Goal: Transaction & Acquisition: Purchase product/service

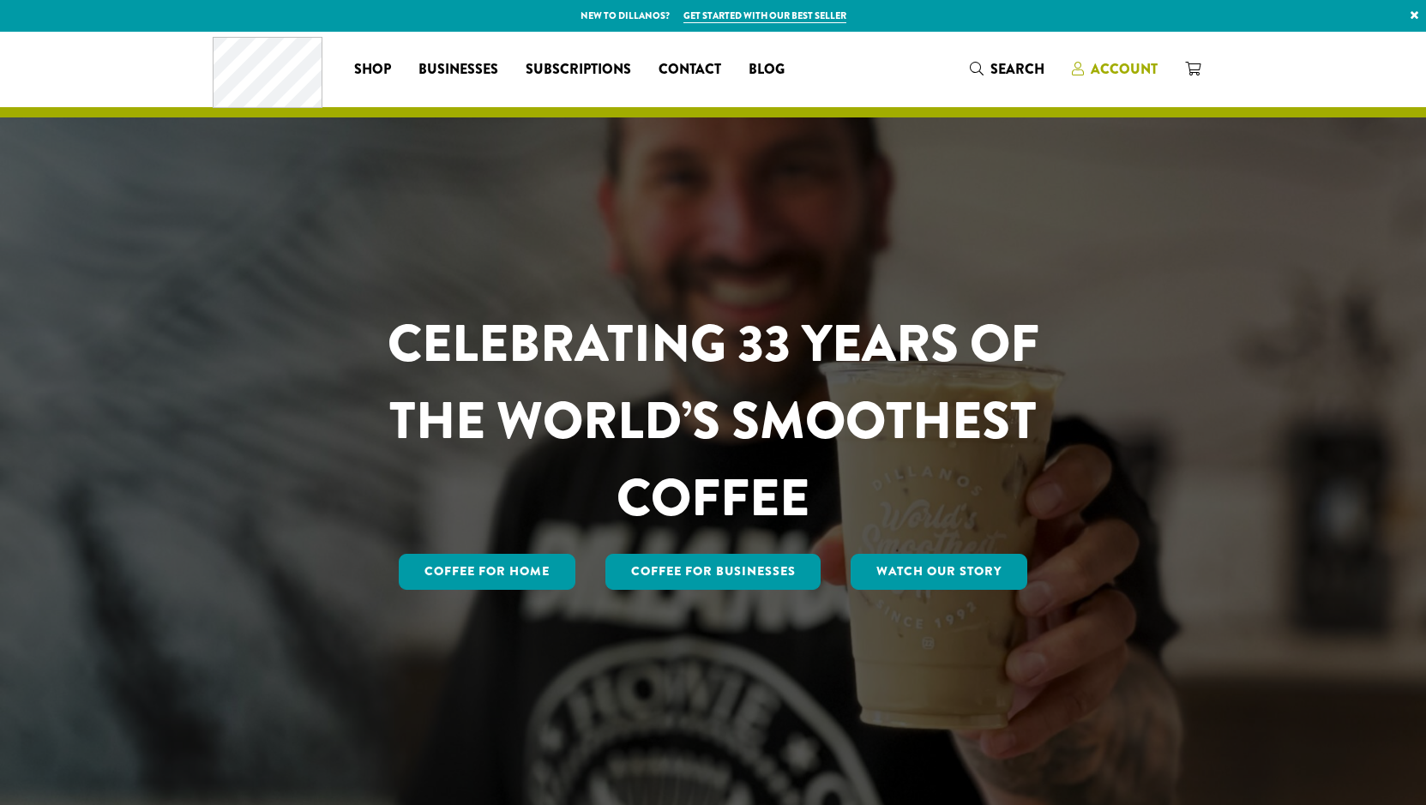
click at [1129, 69] on span "Account" at bounding box center [1124, 69] width 67 height 20
click at [1104, 75] on span "Account" at bounding box center [1124, 69] width 67 height 20
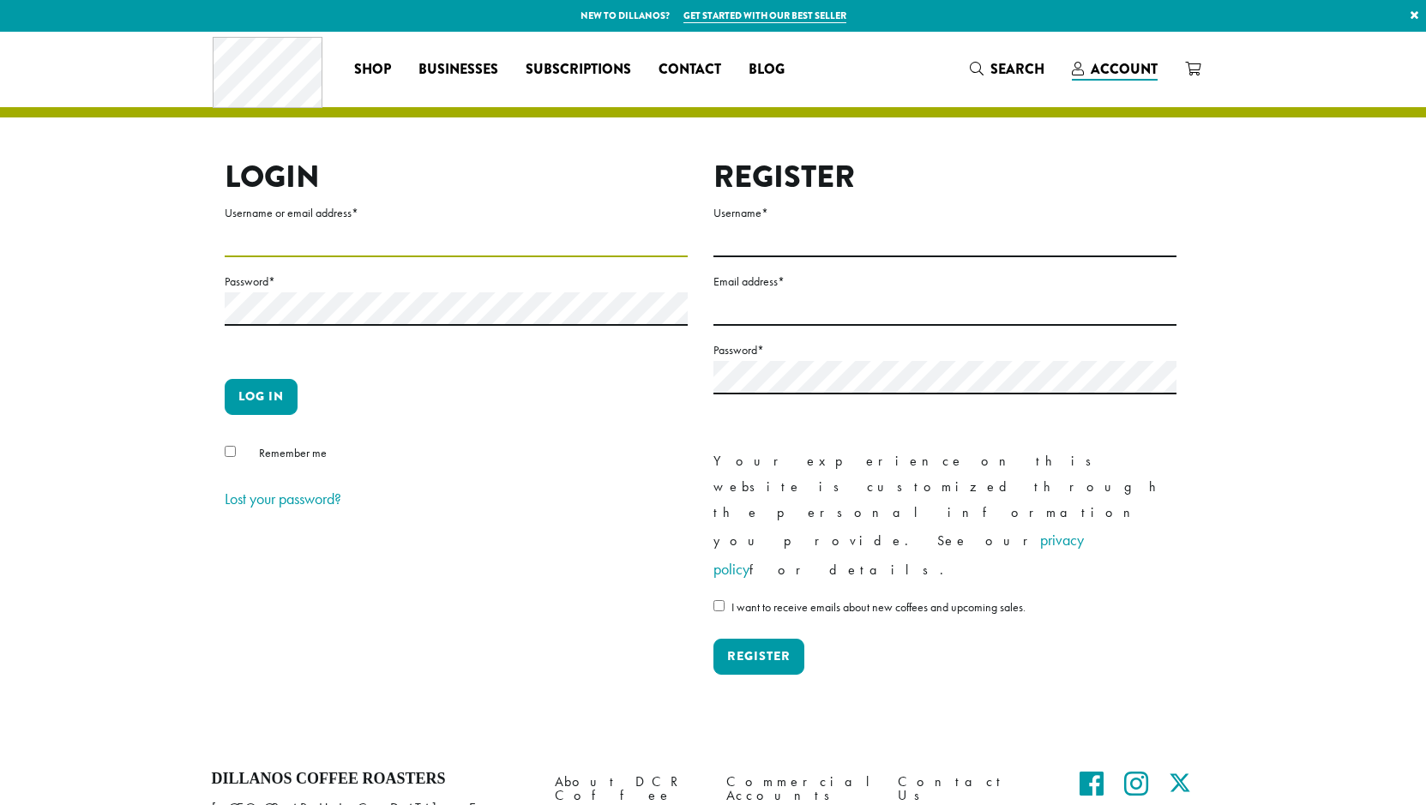
click at [385, 246] on input "Username or email address *" at bounding box center [456, 240] width 463 height 33
type input "**********"
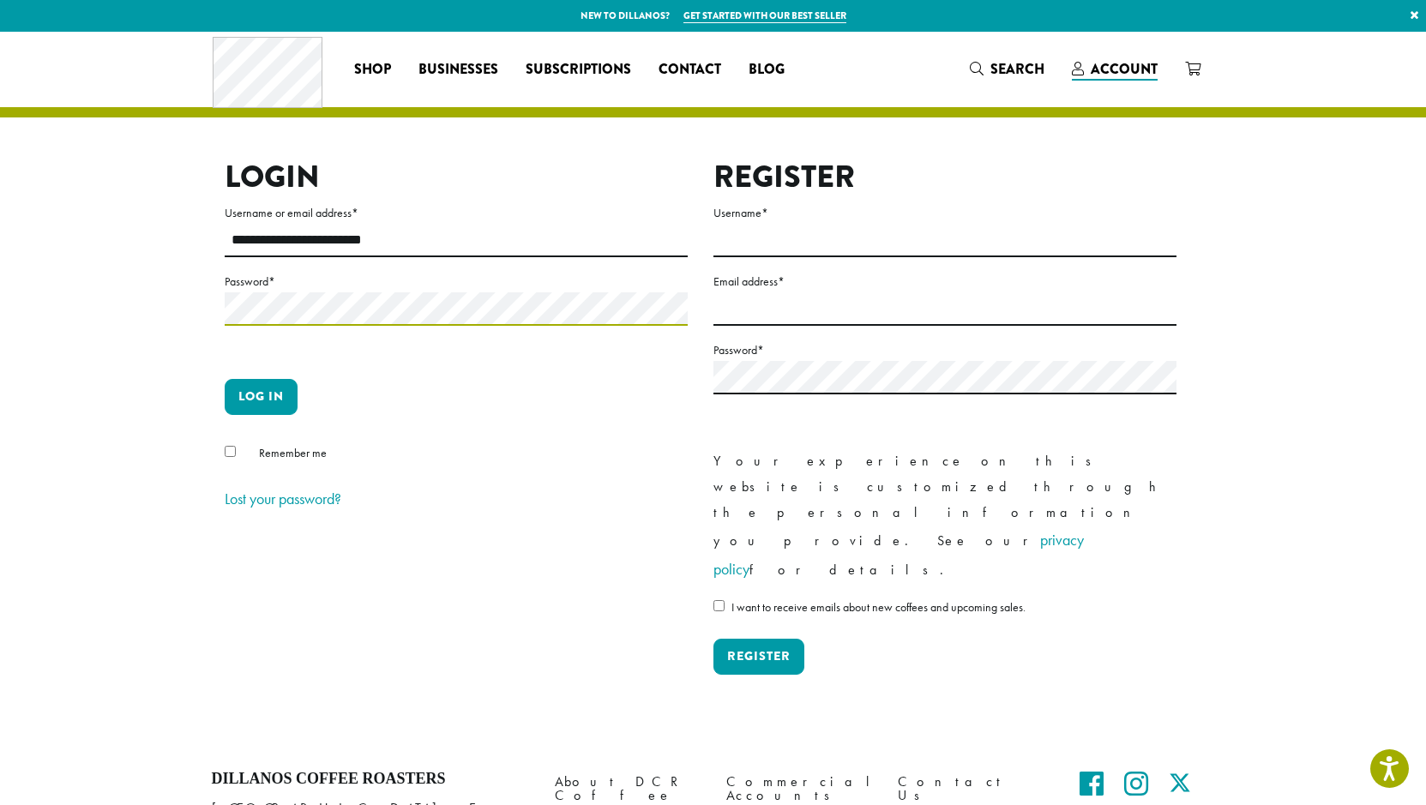
click at [225, 379] on button "Log in" at bounding box center [261, 397] width 73 height 36
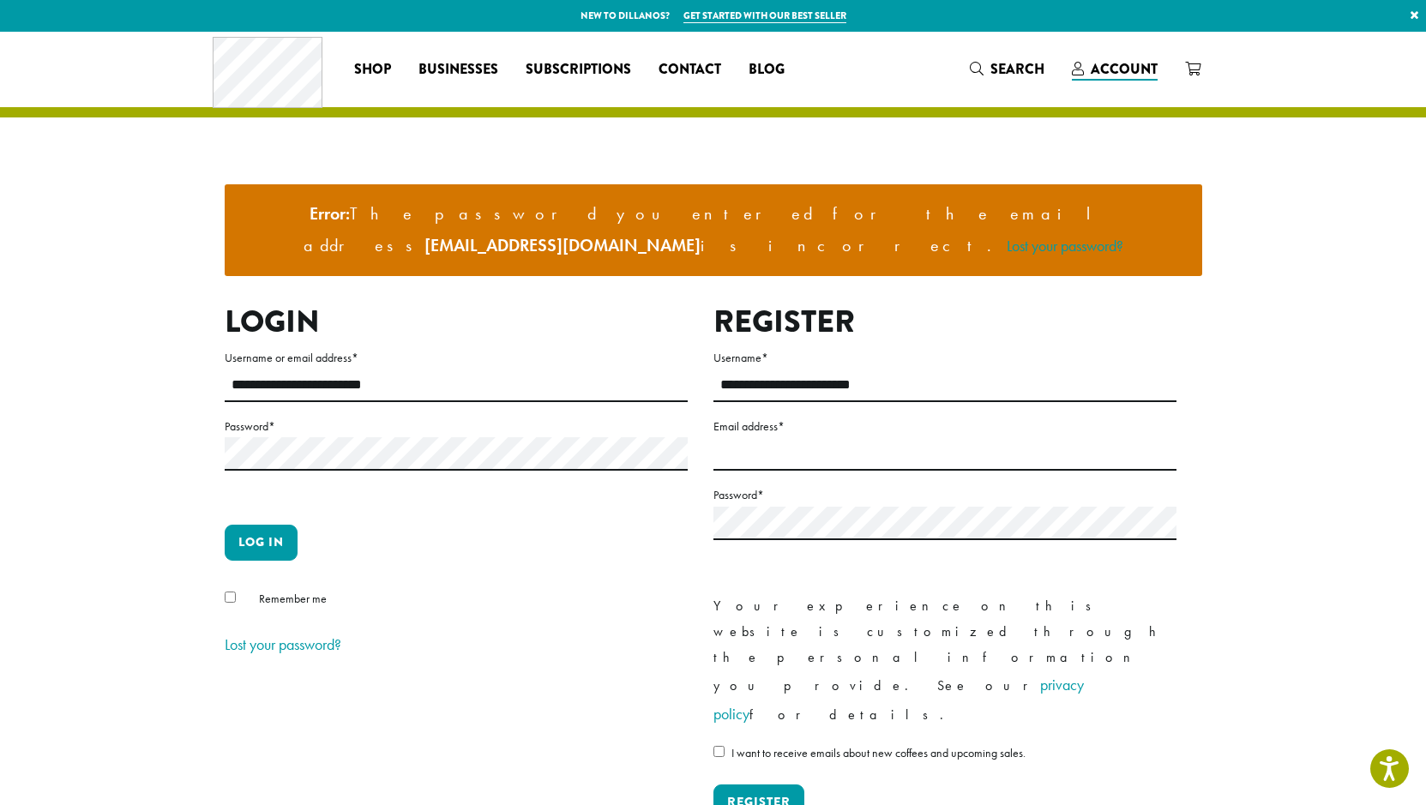
click at [289, 416] on label "Password *" at bounding box center [456, 426] width 463 height 21
click at [225, 525] on button "Log in" at bounding box center [261, 543] width 73 height 36
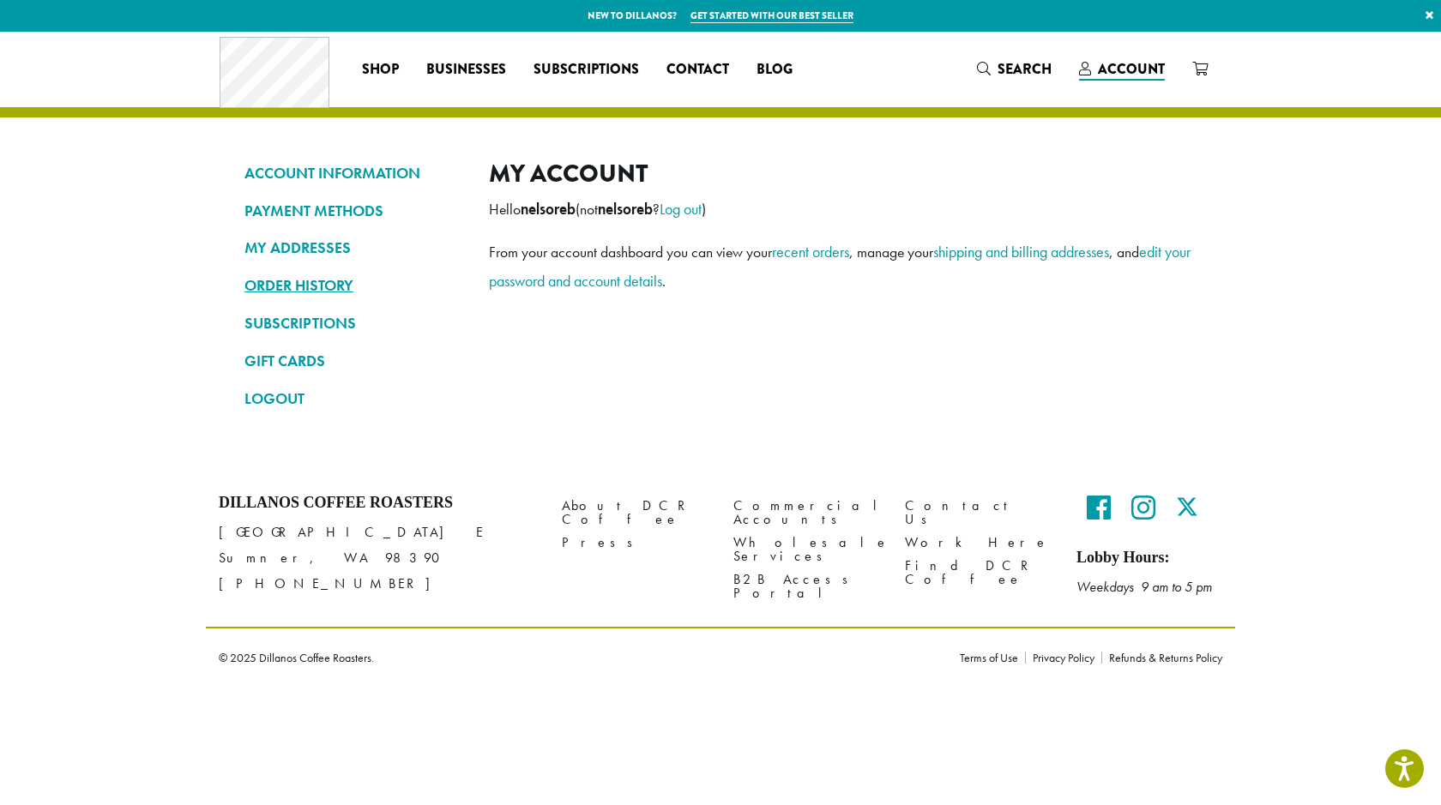
click at [315, 280] on link "ORDER HISTORY" at bounding box center [353, 285] width 219 height 29
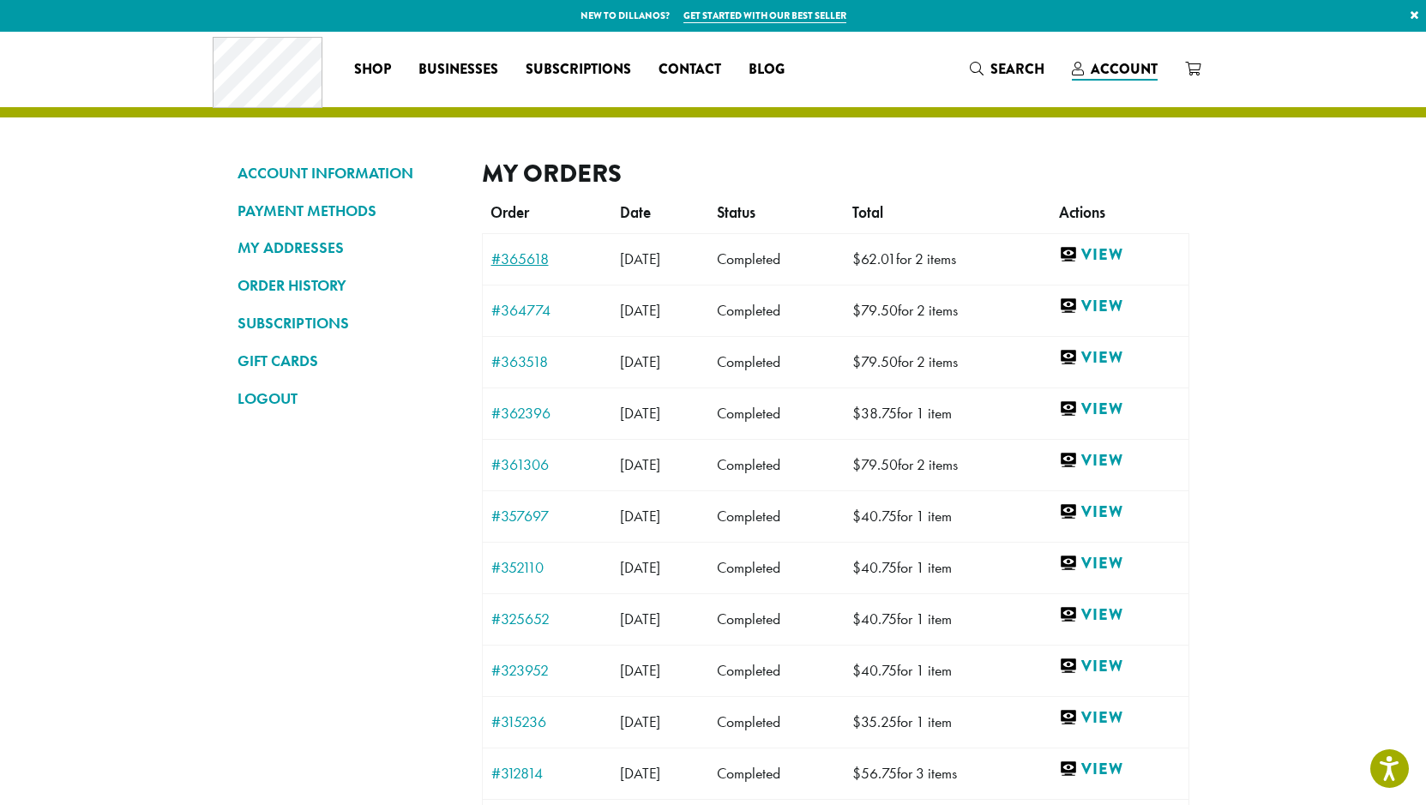
click at [522, 256] on link "#365618" at bounding box center [546, 258] width 111 height 15
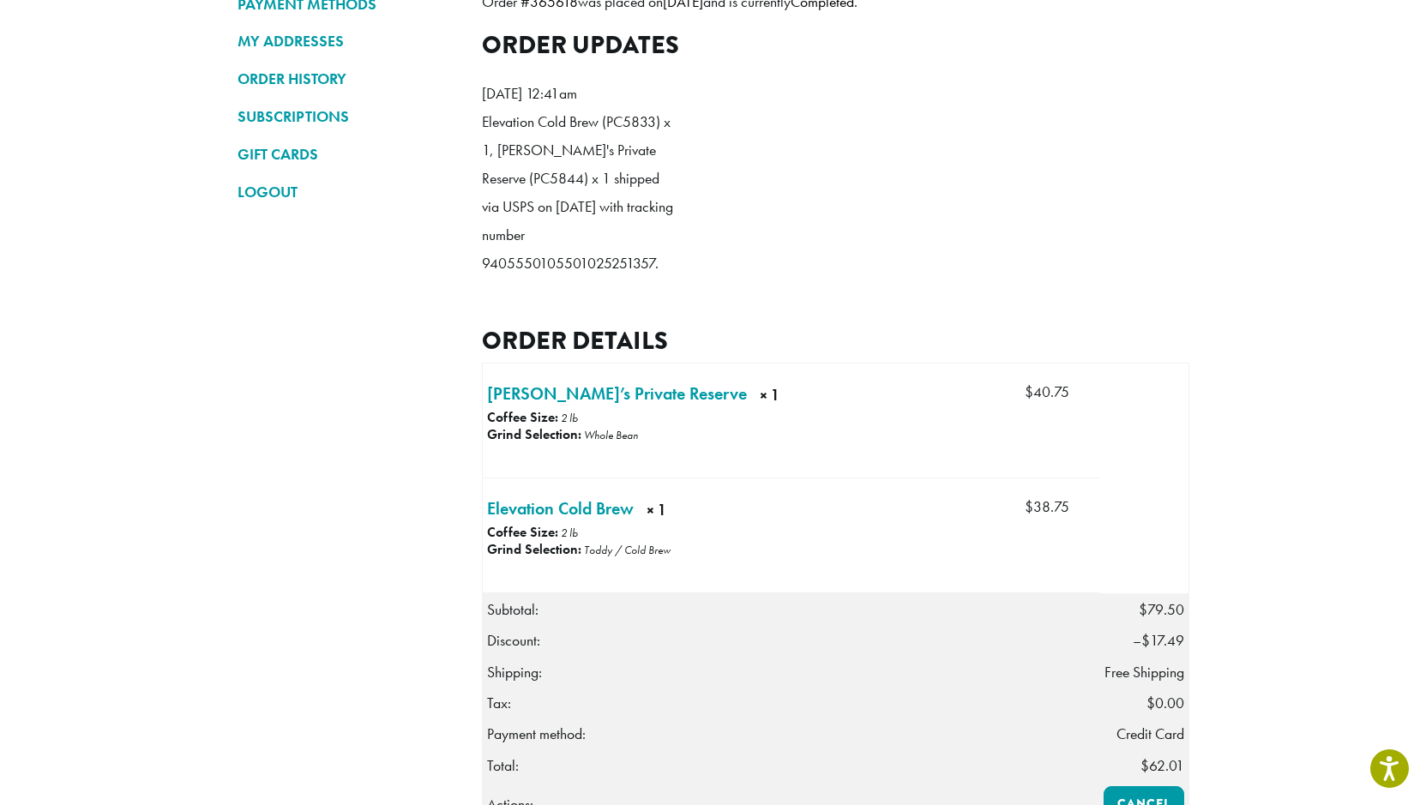
scroll to position [257, 0]
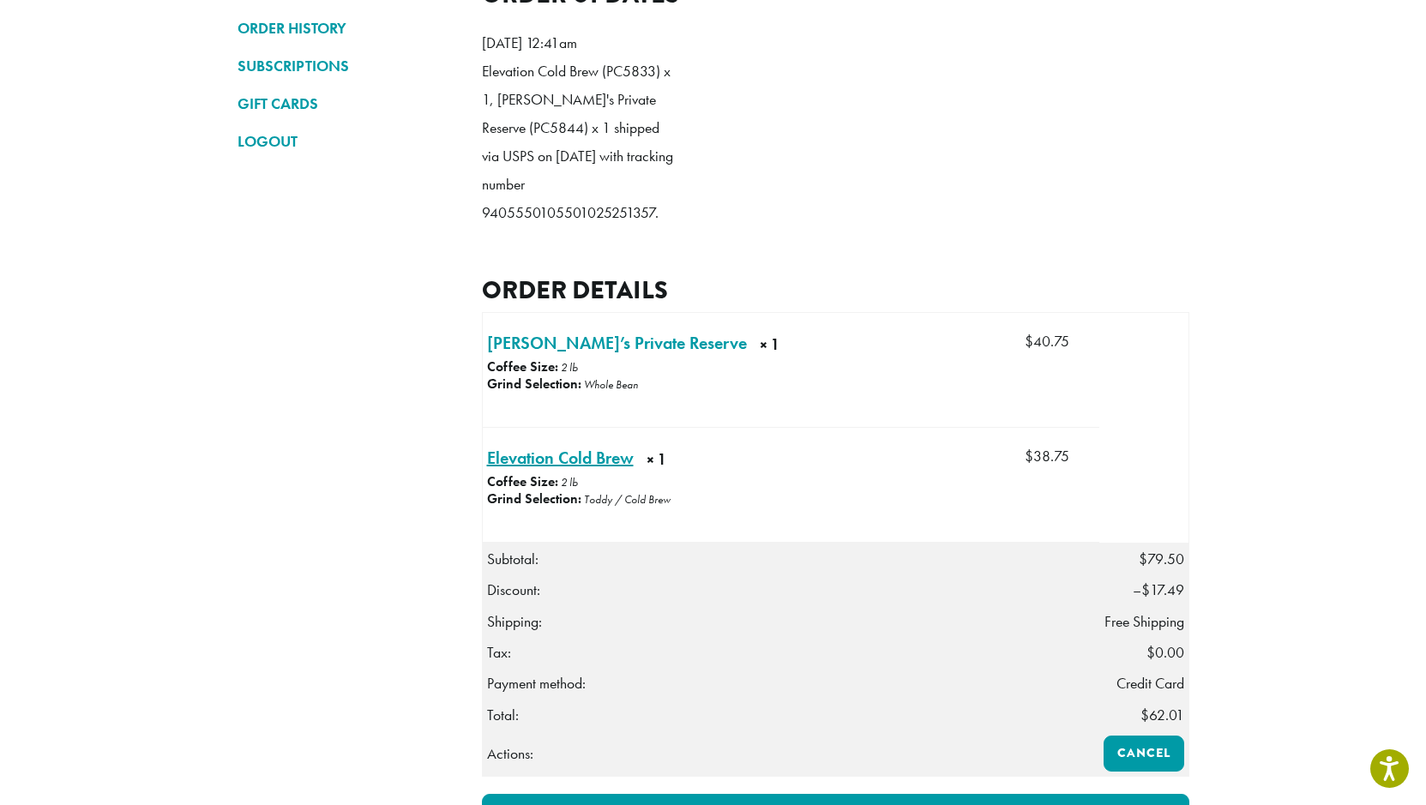
click at [602, 471] on link "Elevation Cold Brew × 1" at bounding box center [560, 458] width 147 height 26
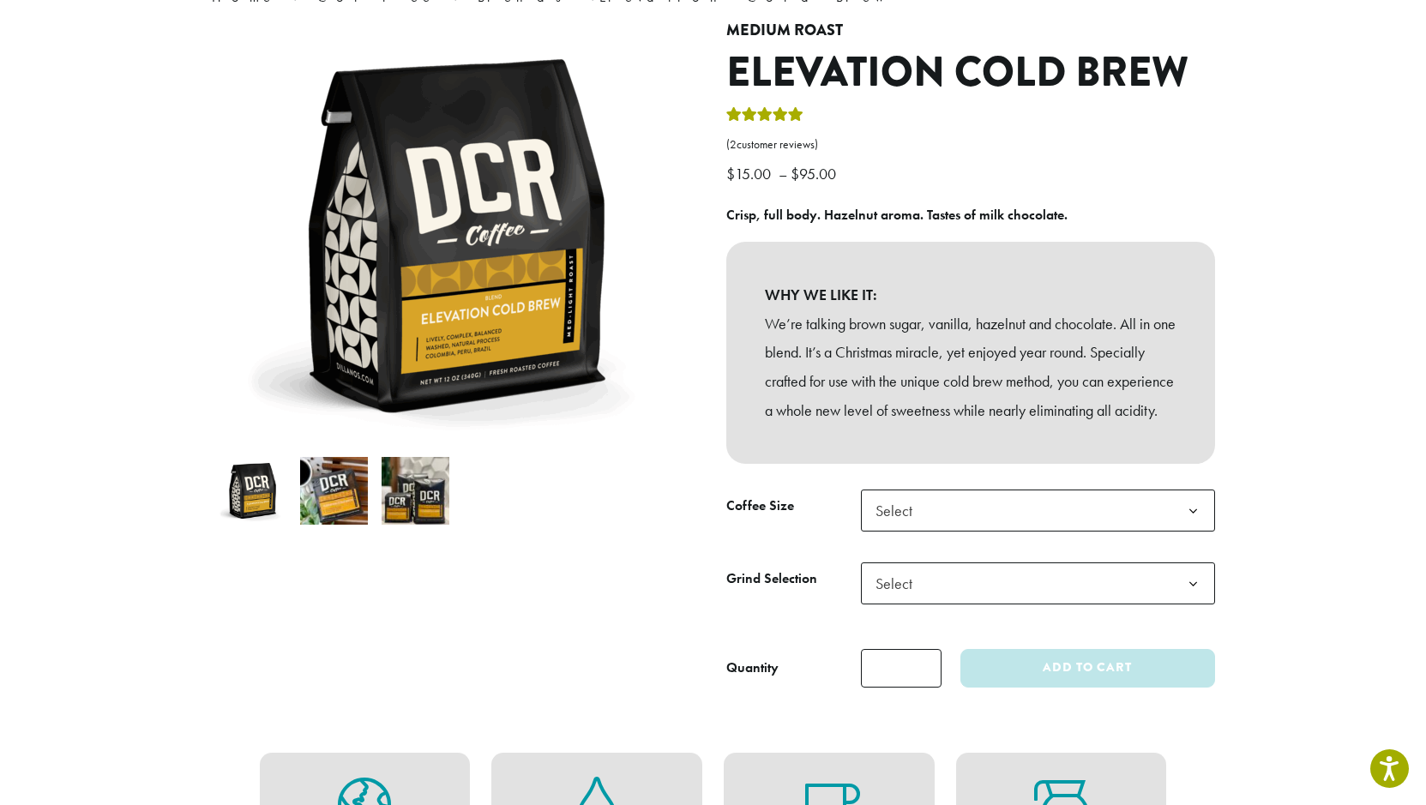
click at [929, 532] on span "Select" at bounding box center [1038, 511] width 354 height 42
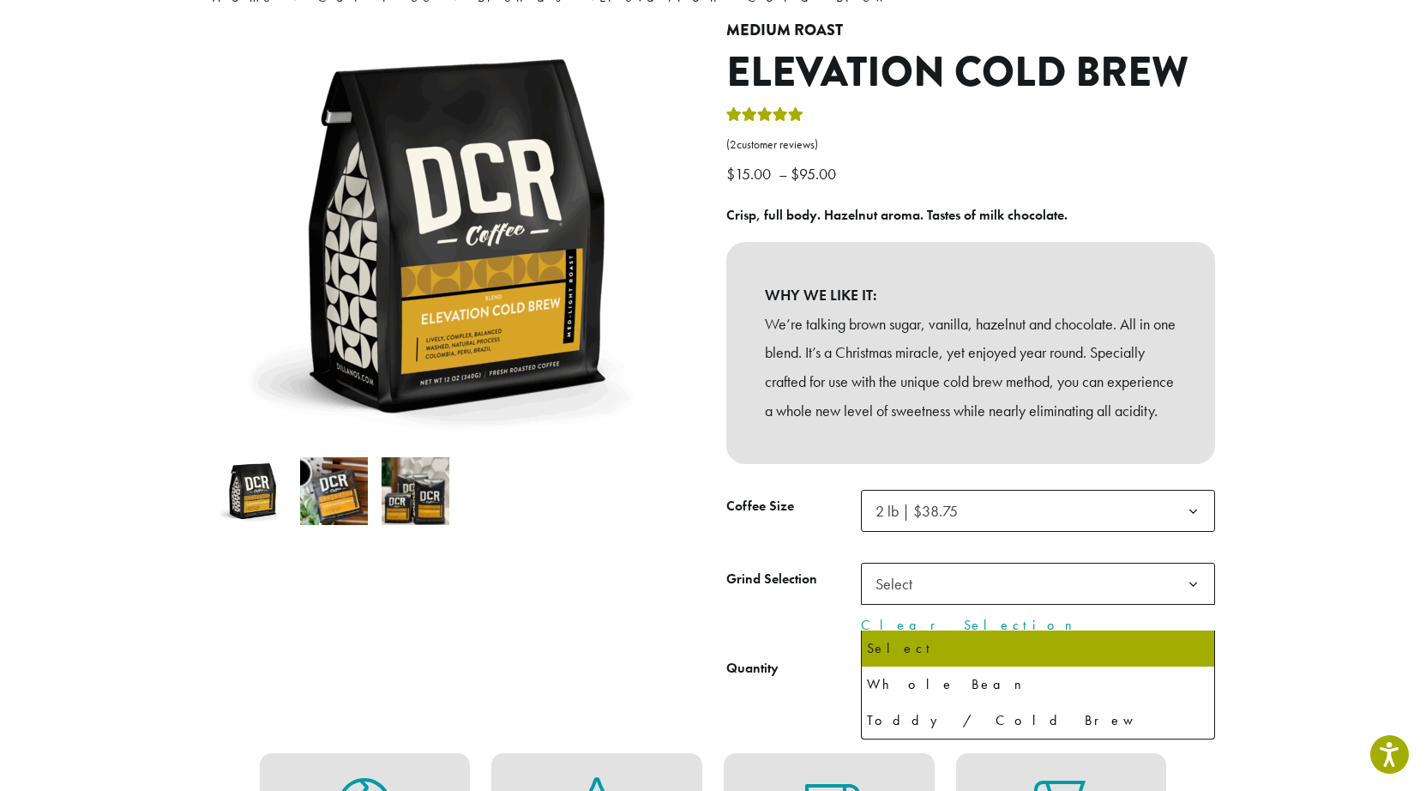
click at [930, 599] on span "Select" at bounding box center [1038, 584] width 354 height 42
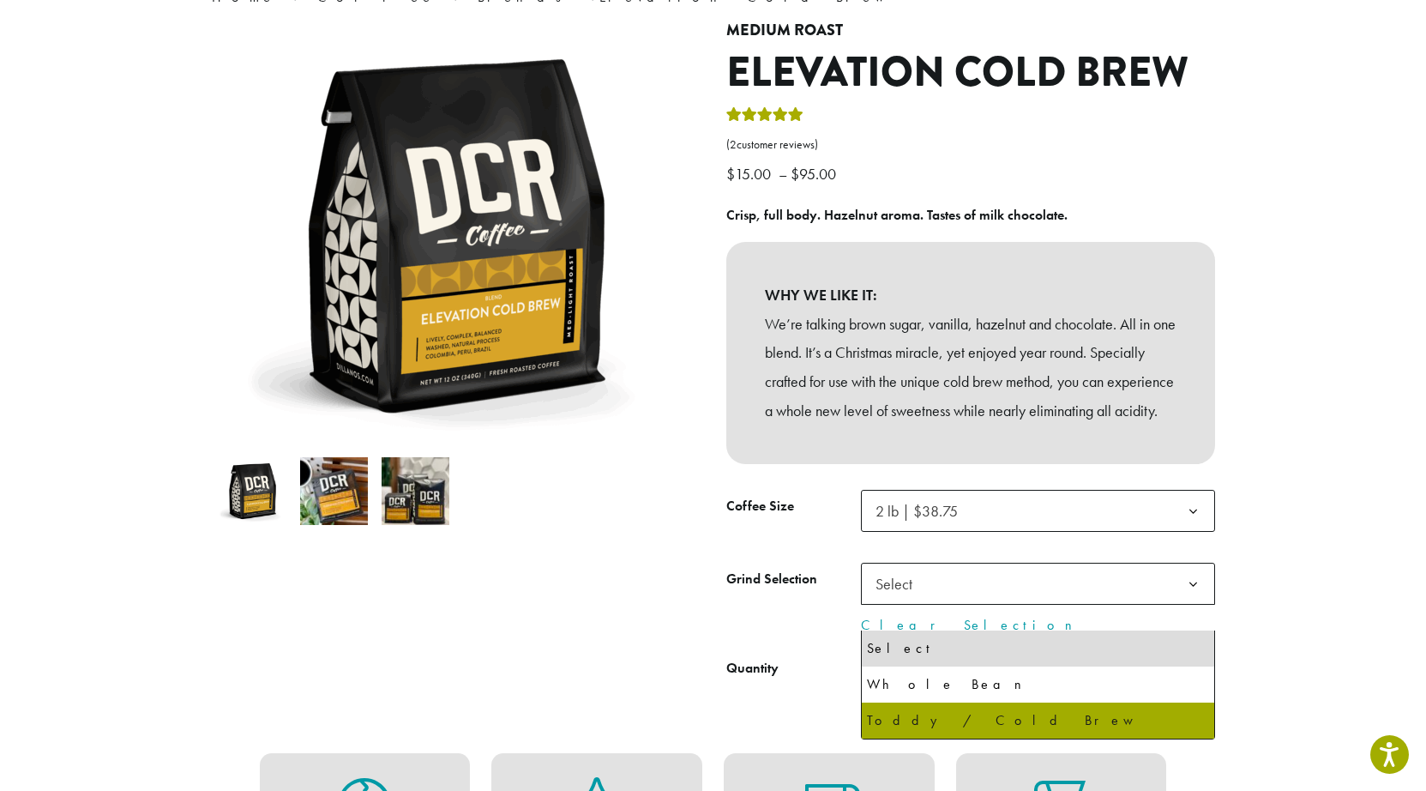
select select "**********"
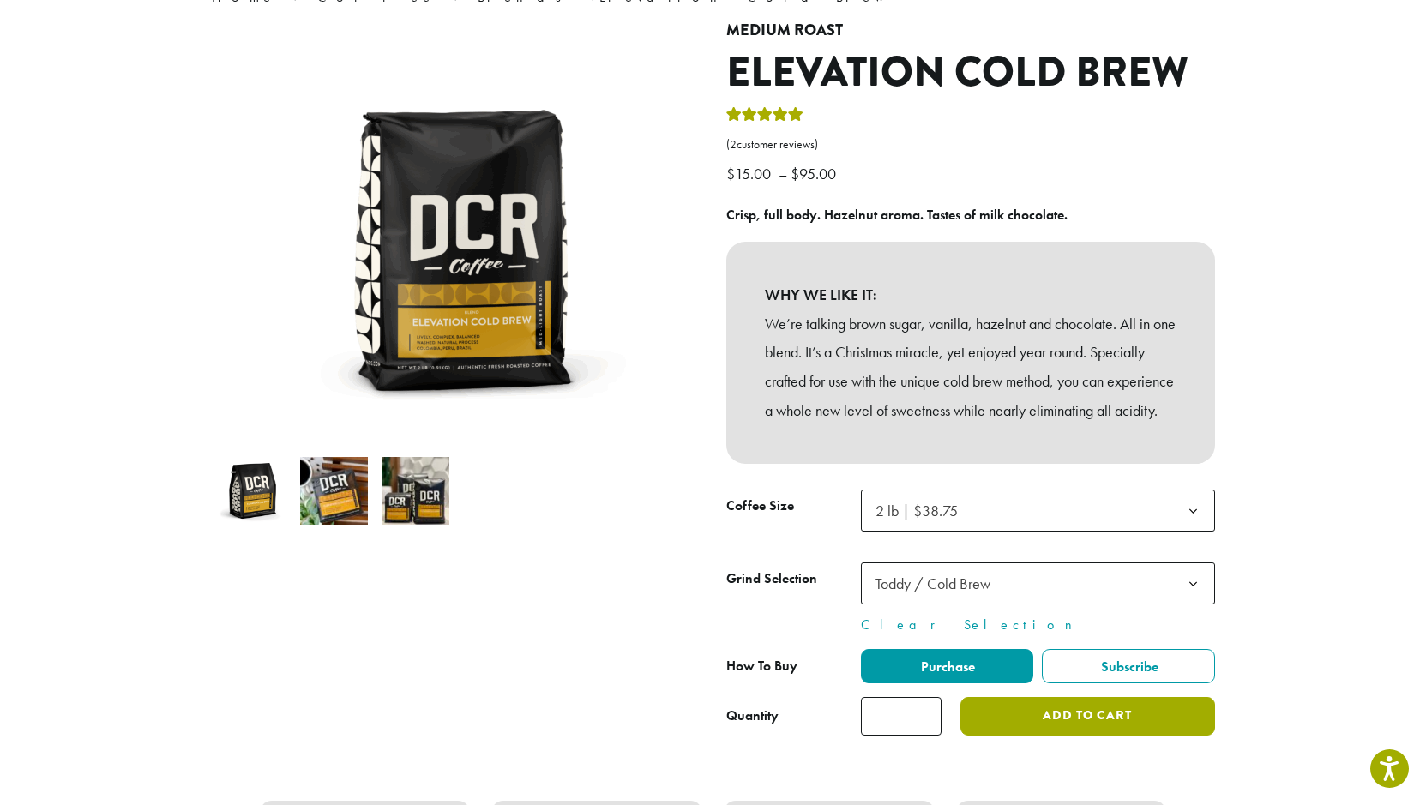
click at [1043, 736] on button "Add to cart" at bounding box center [1087, 716] width 254 height 39
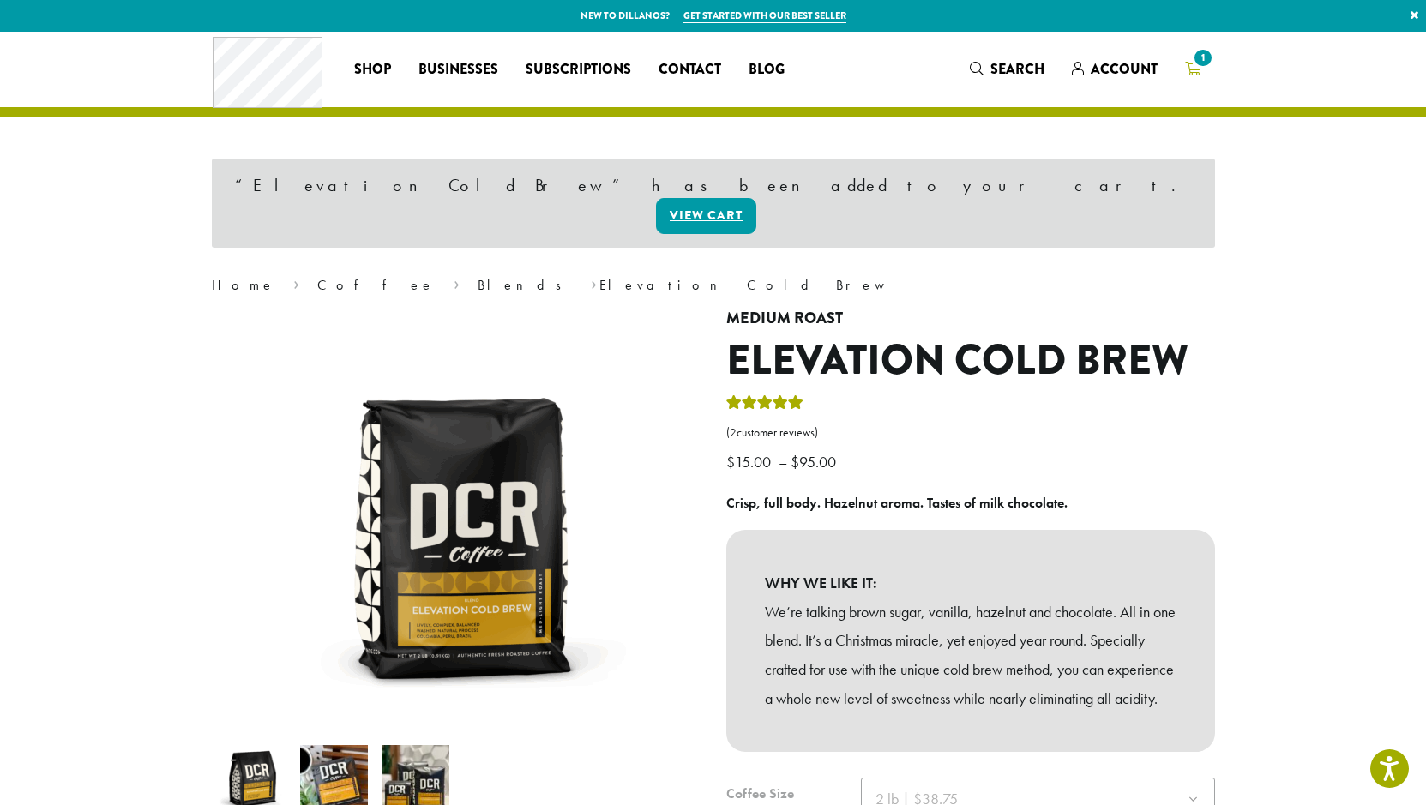
click at [1188, 67] on icon "1" at bounding box center [1192, 69] width 15 height 14
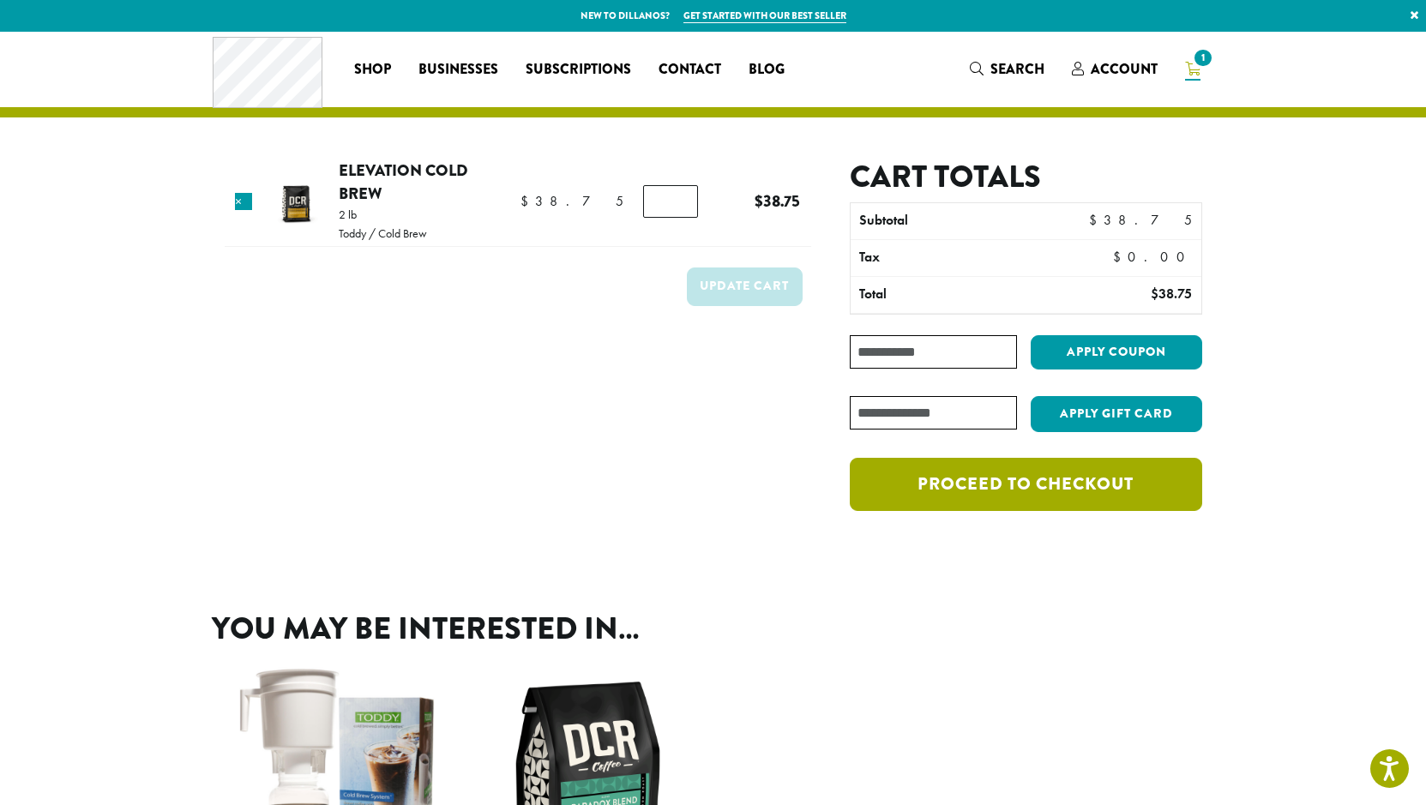
click at [998, 499] on link "Proceed to checkout" at bounding box center [1026, 484] width 352 height 53
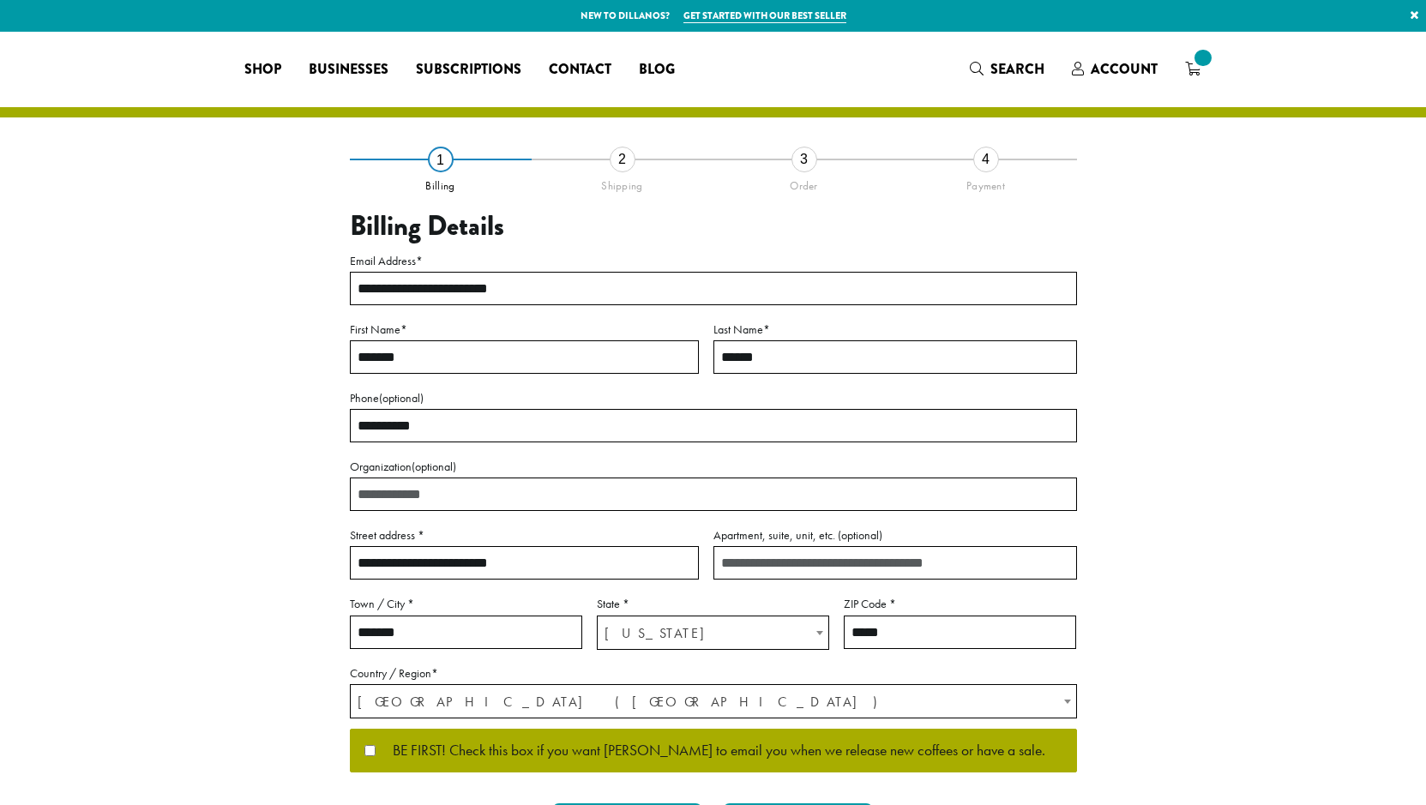
select select "**"
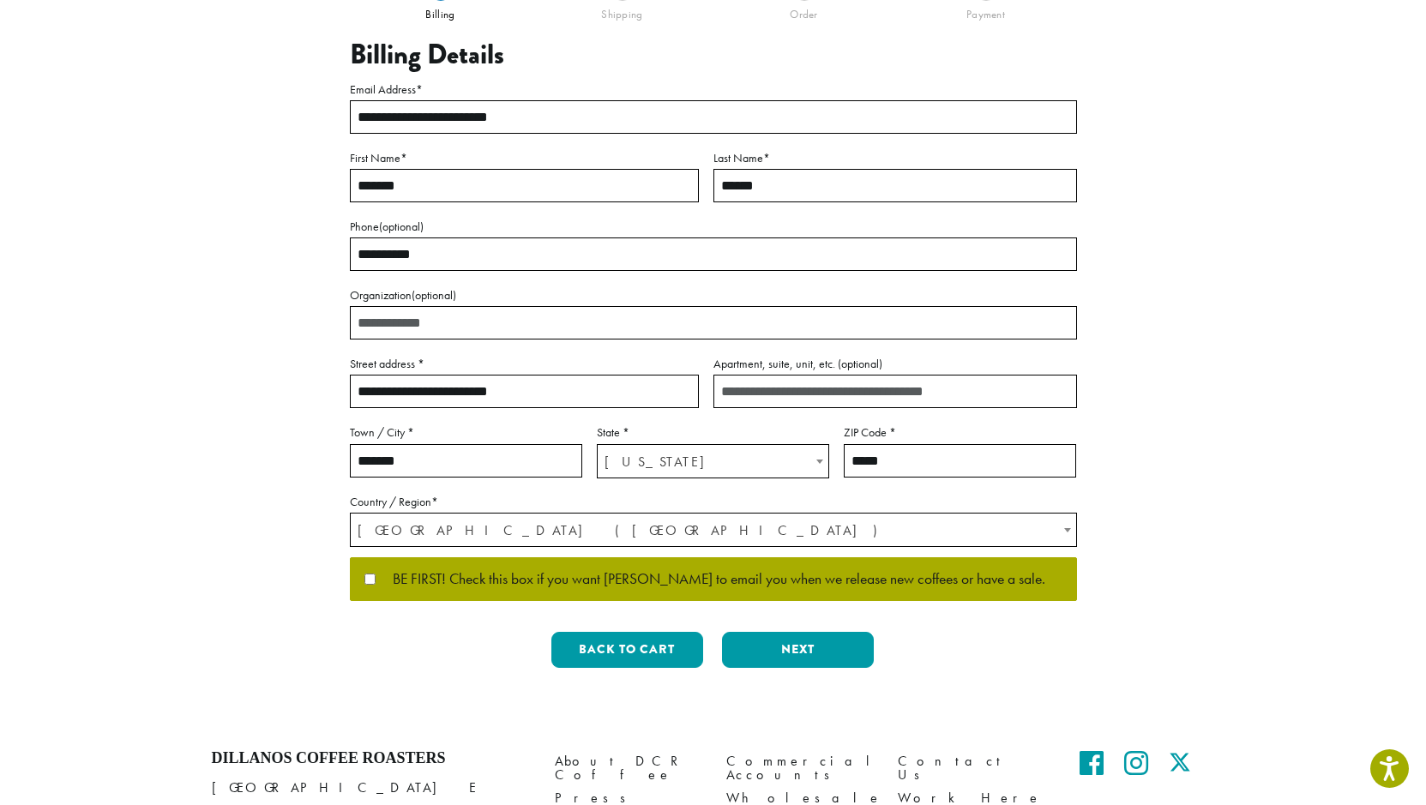
click at [746, 630] on div "**********" at bounding box center [713, 334] width 727 height 695
click at [766, 645] on button "Next" at bounding box center [798, 650] width 152 height 36
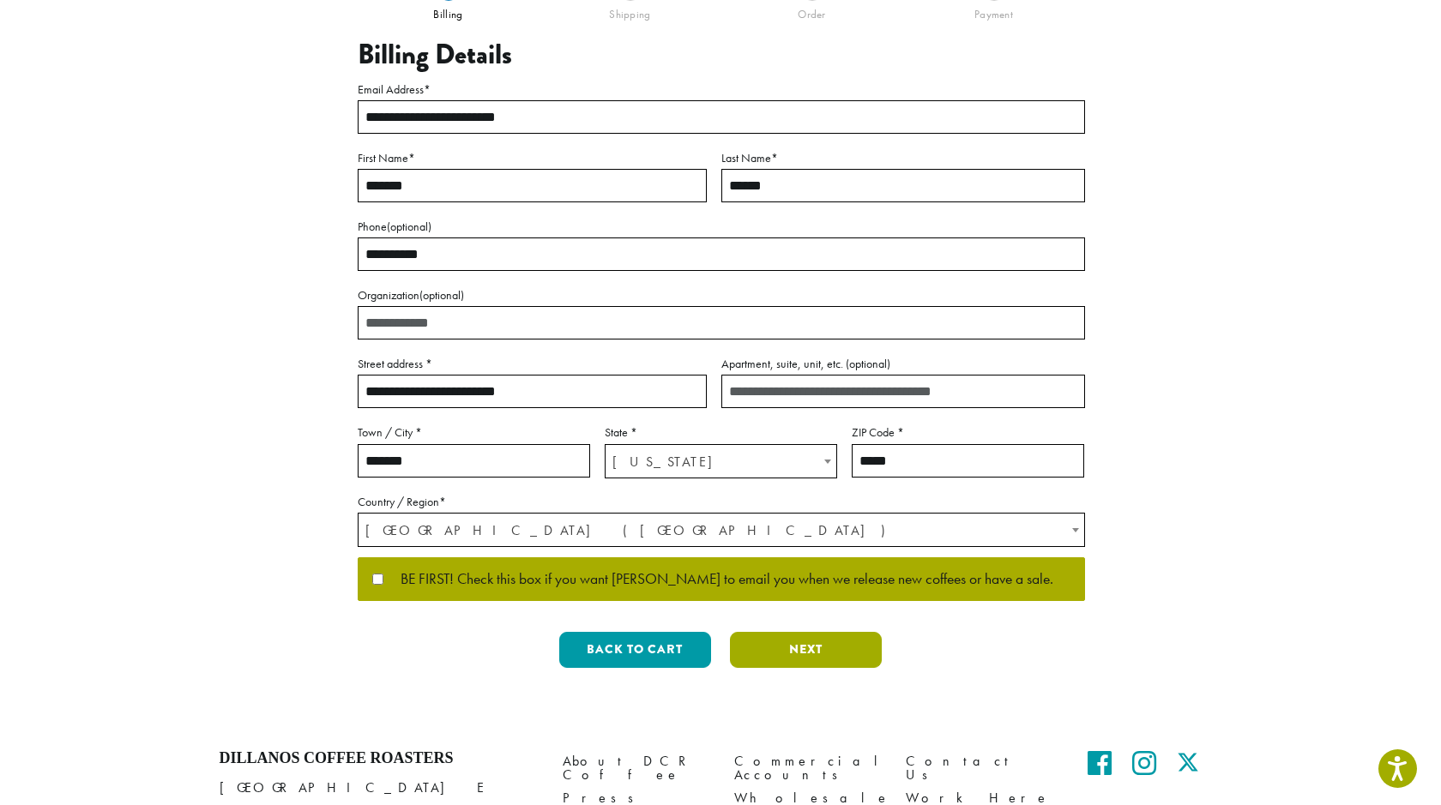
scroll to position [0, 0]
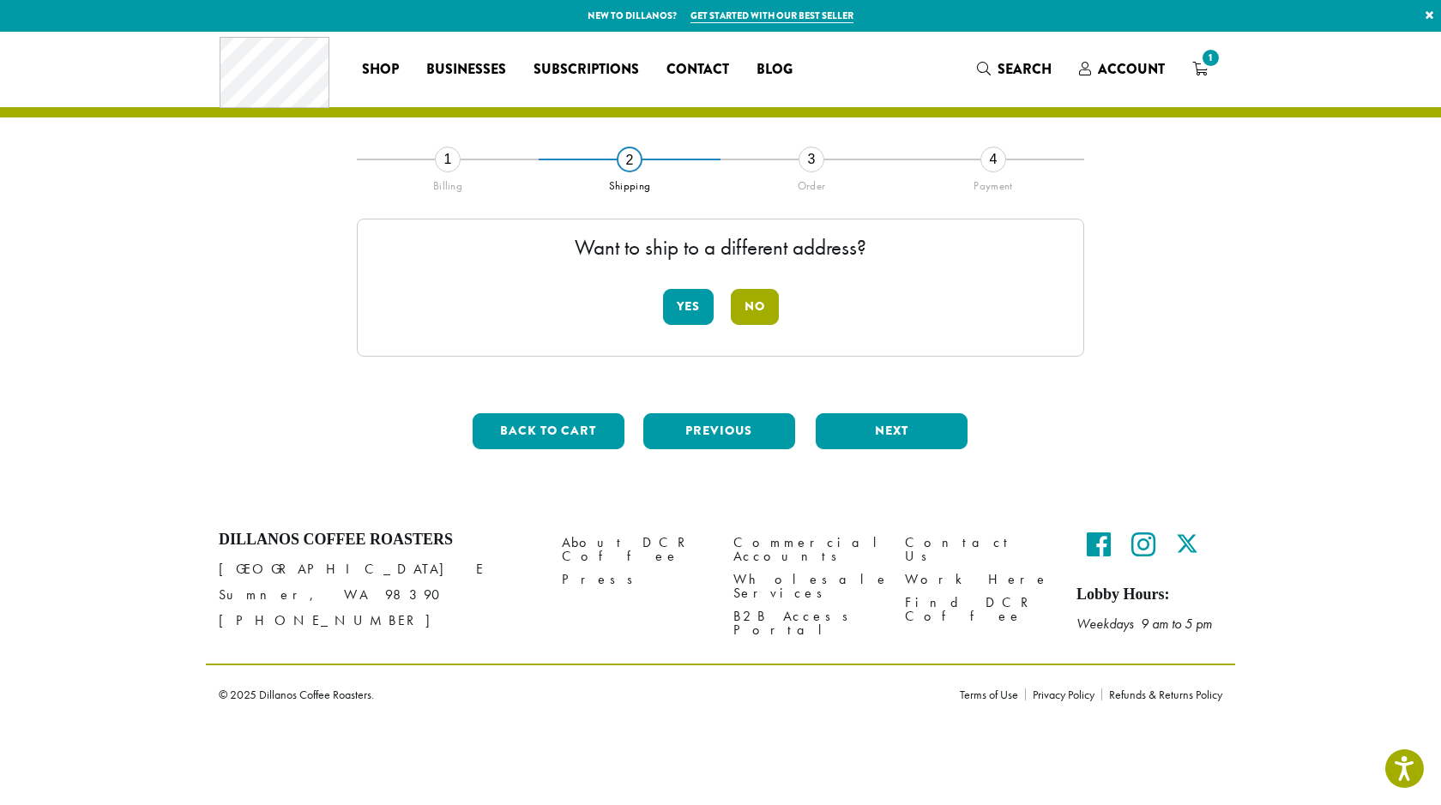
click at [761, 316] on button "No" at bounding box center [755, 307] width 48 height 36
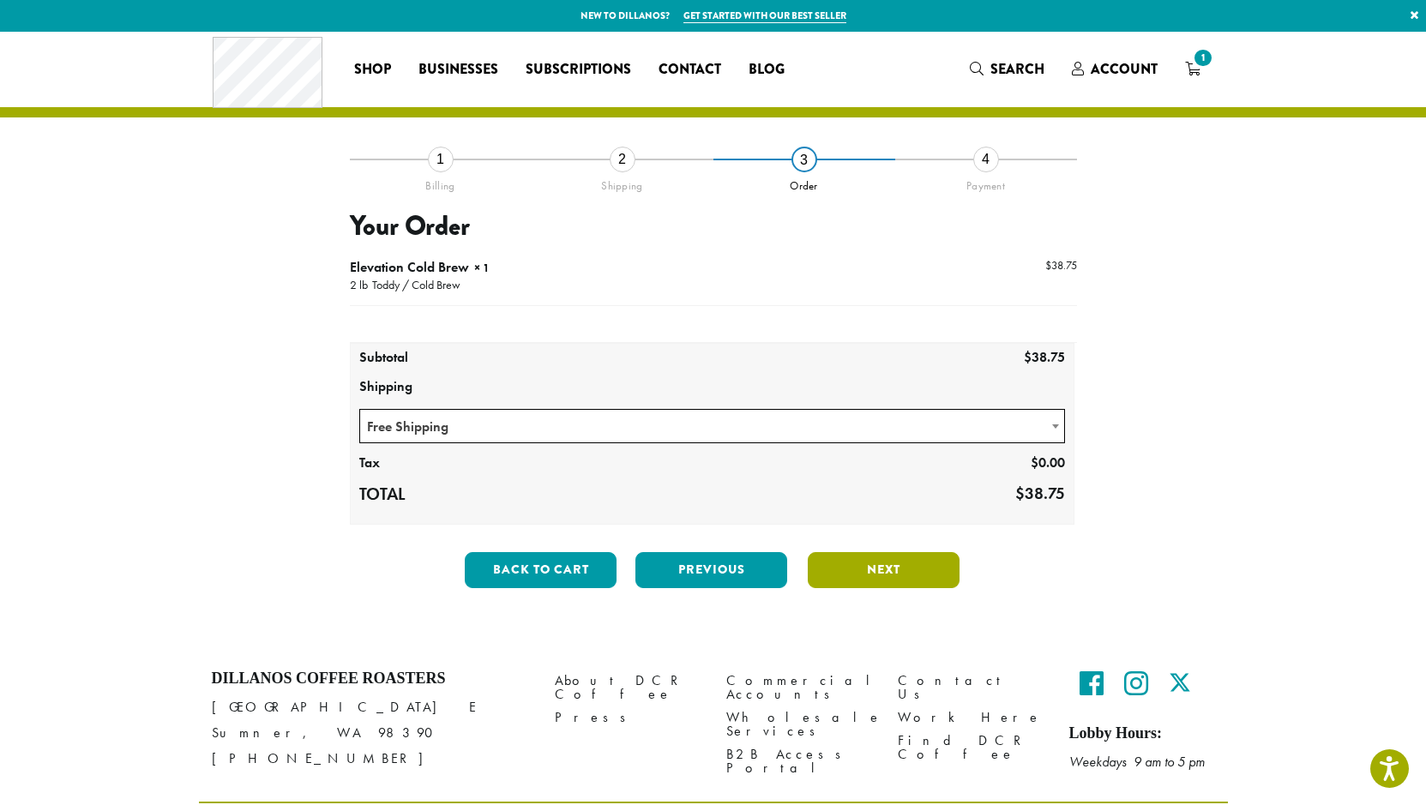
click at [910, 570] on button "Next" at bounding box center [884, 570] width 152 height 36
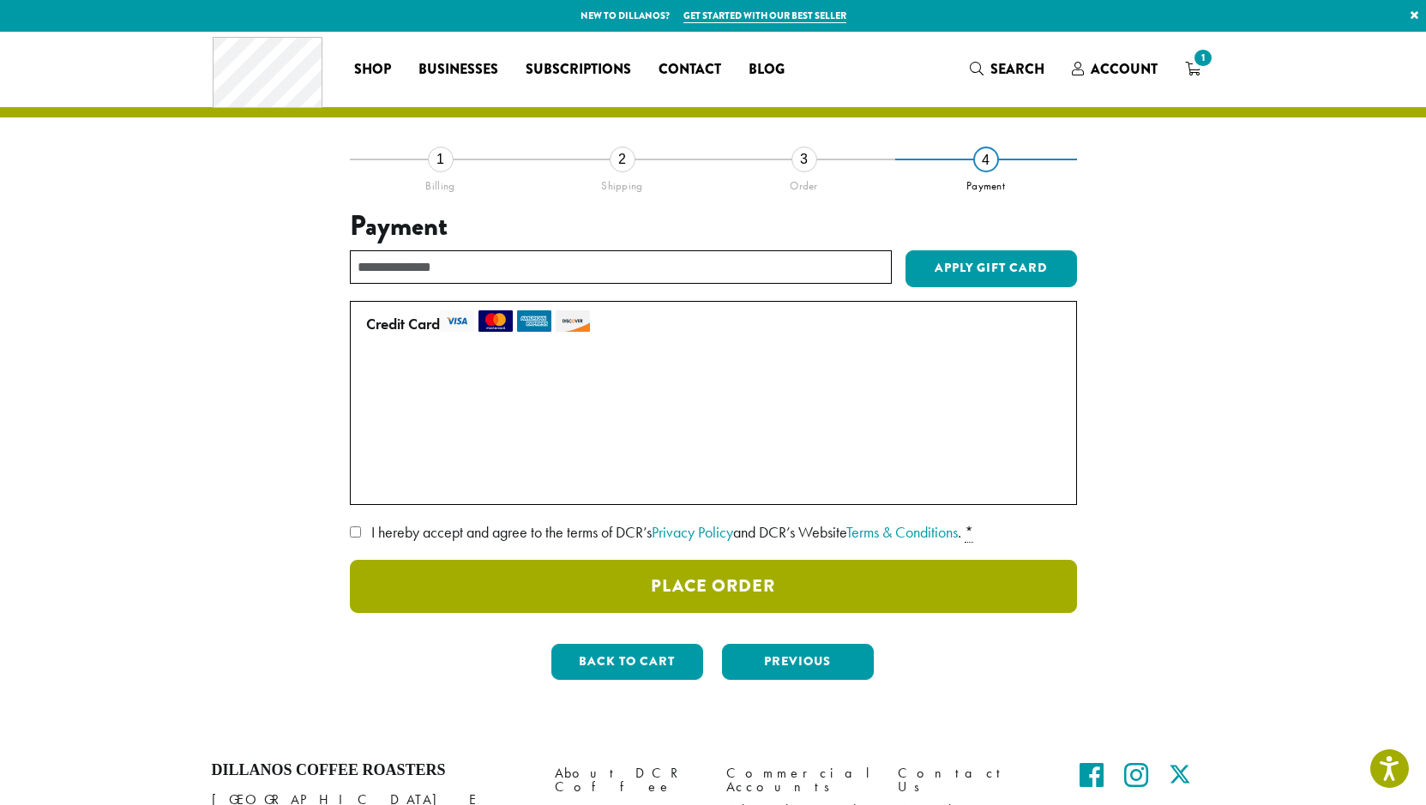
click at [685, 577] on button "Place Order" at bounding box center [713, 586] width 727 height 53
